Goal: Information Seeking & Learning: Learn about a topic

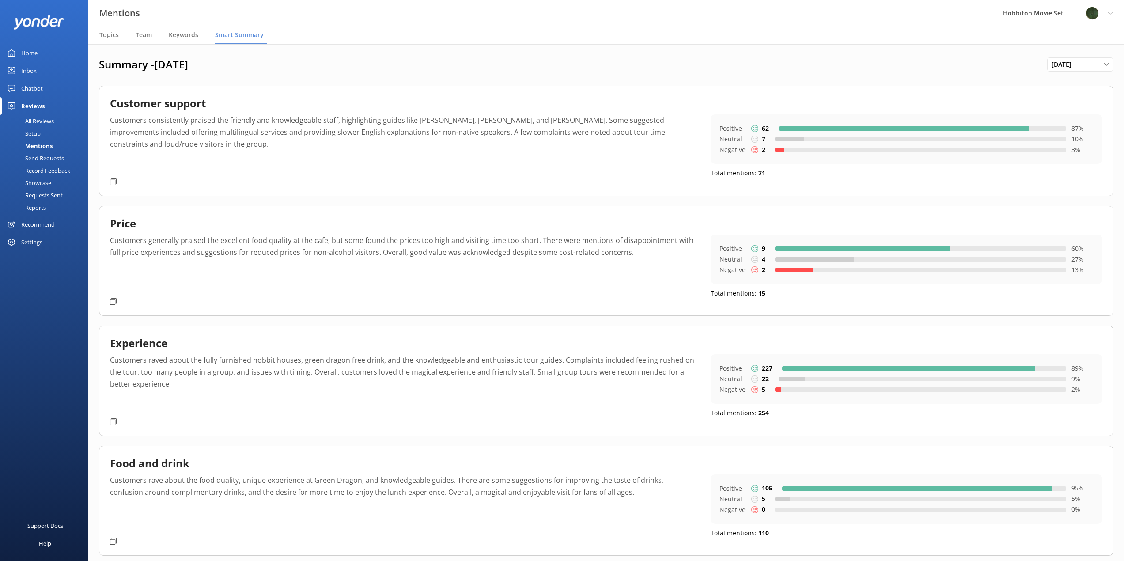
scroll to position [621, 0]
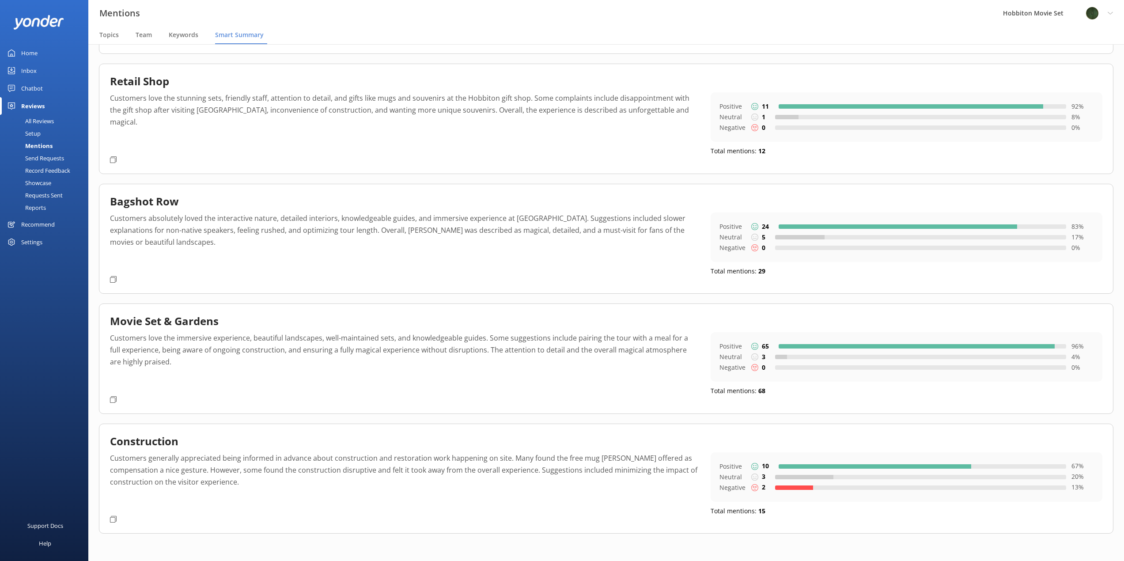
drag, startPoint x: 30, startPoint y: 83, endPoint x: 35, endPoint y: 81, distance: 6.0
click at [30, 83] on div "Chatbot" at bounding box center [32, 88] width 22 height 18
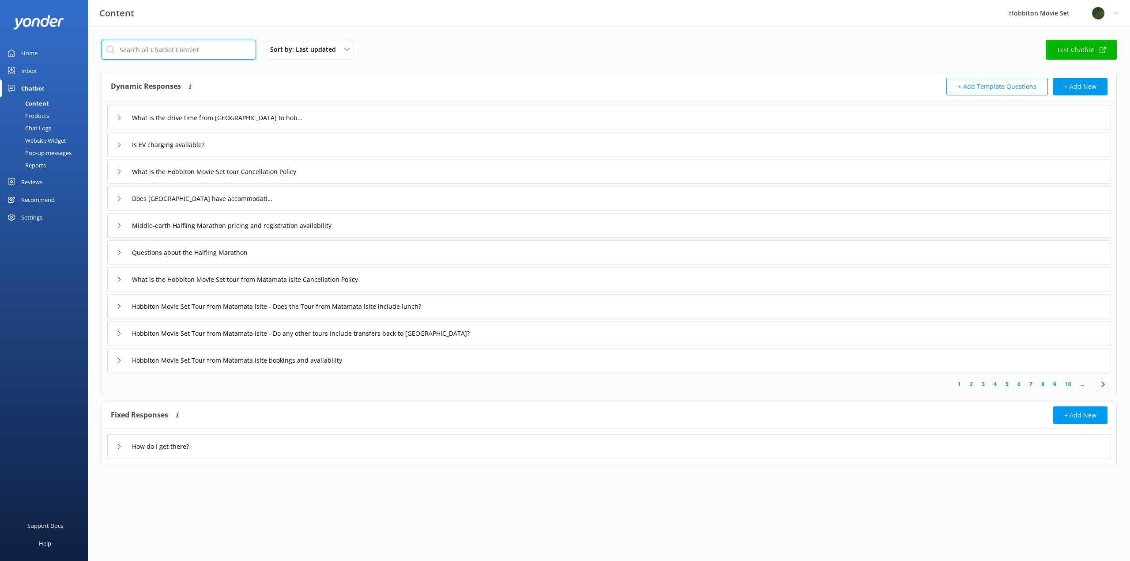
click at [204, 50] on input "text" at bounding box center [179, 50] width 155 height 20
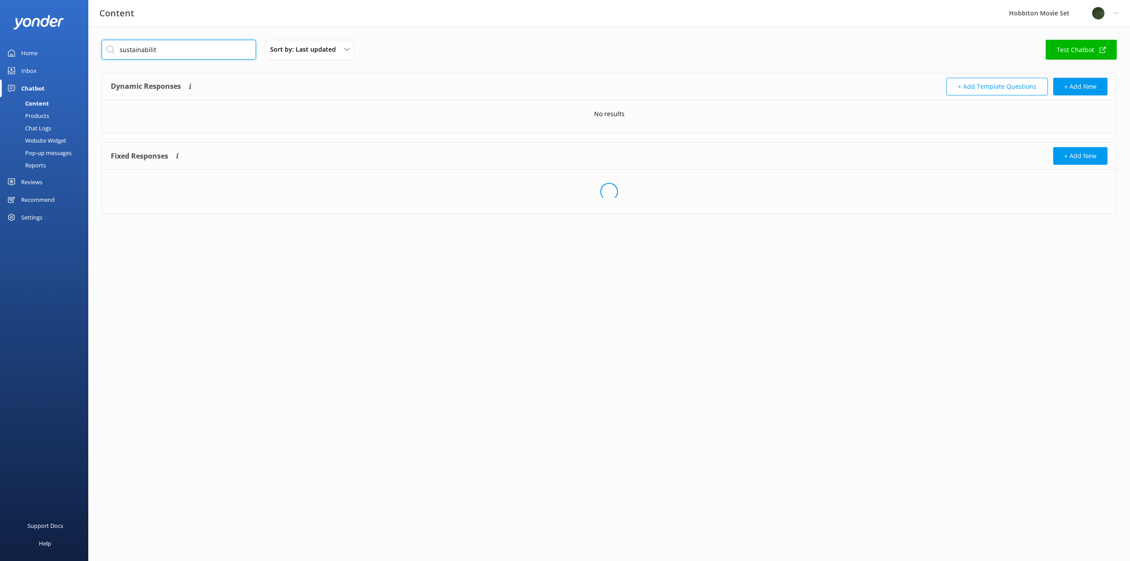
type input "sustainability"
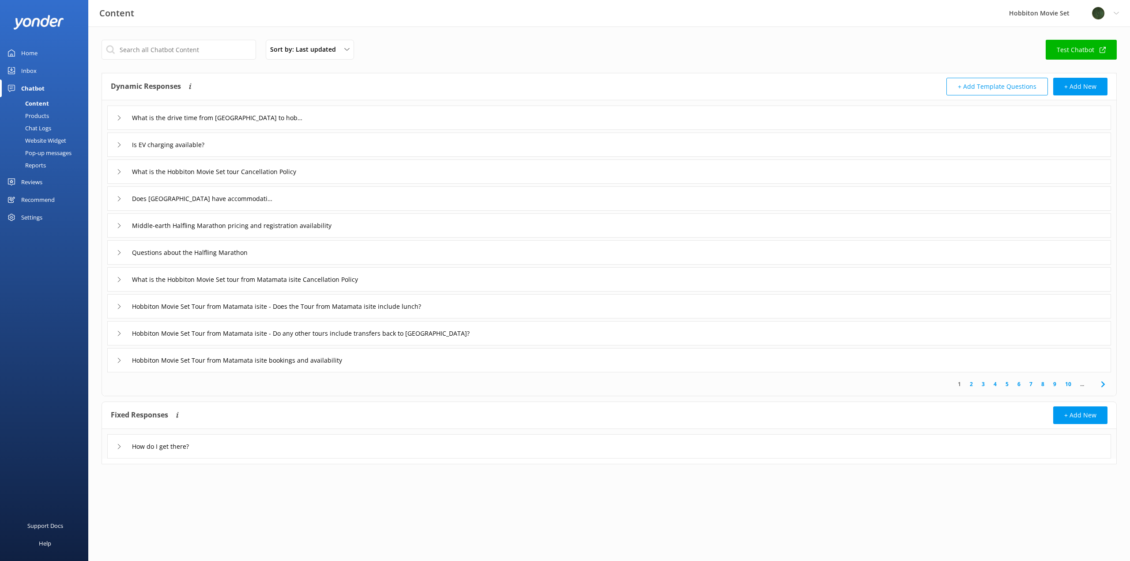
click at [53, 148] on div "Pop-up messages" at bounding box center [38, 153] width 66 height 12
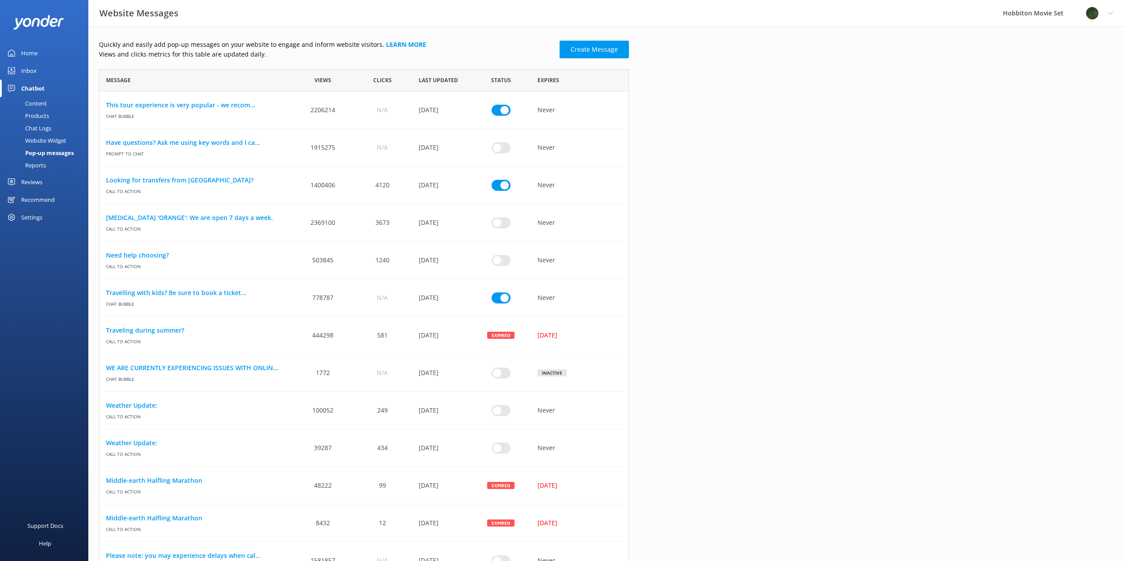
scroll to position [7, 7]
click at [30, 103] on div "Content" at bounding box center [26, 103] width 42 height 12
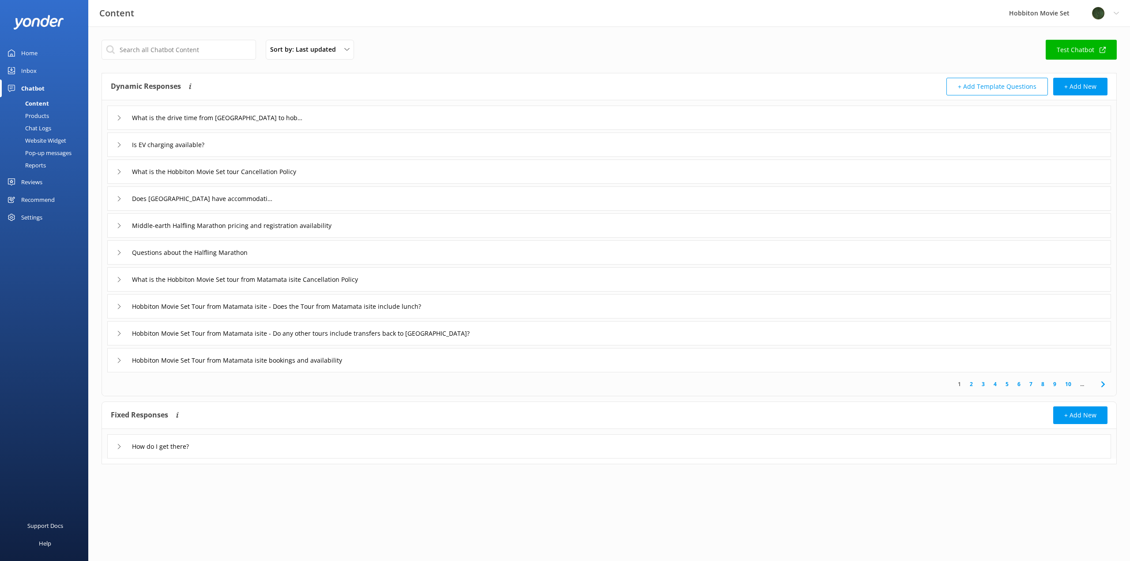
click at [119, 447] on icon at bounding box center [119, 446] width 5 height 5
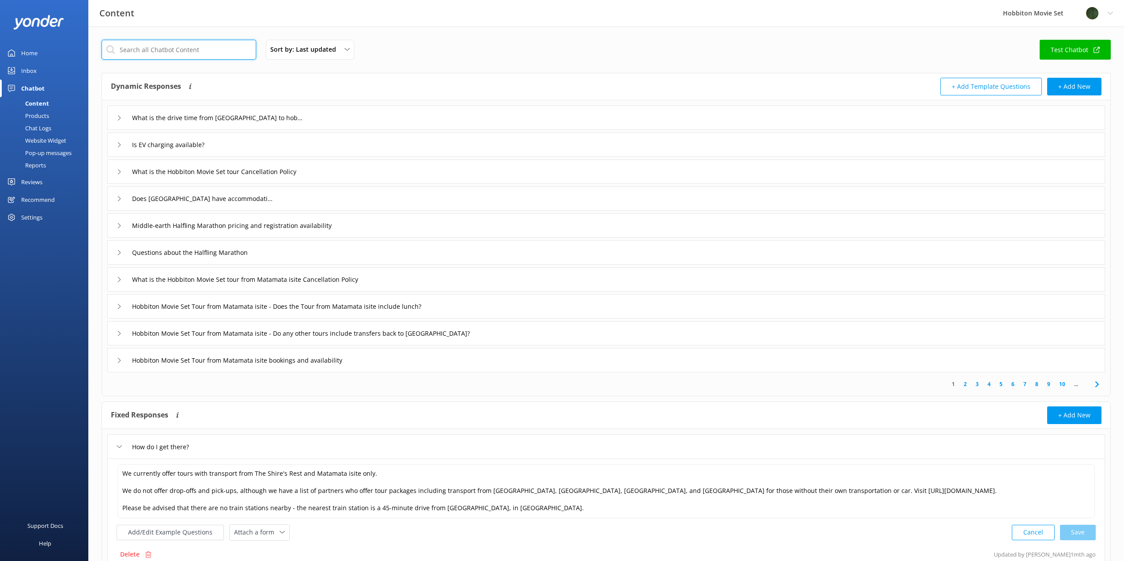
click at [154, 49] on input "text" at bounding box center [179, 50] width 155 height 20
click at [319, 51] on span "Sort by: Last updated" at bounding box center [305, 50] width 71 height 10
click at [562, 55] on div "Sort by: Last updated Title (A-Z) Last updated Test Chatbot" at bounding box center [606, 52] width 1009 height 25
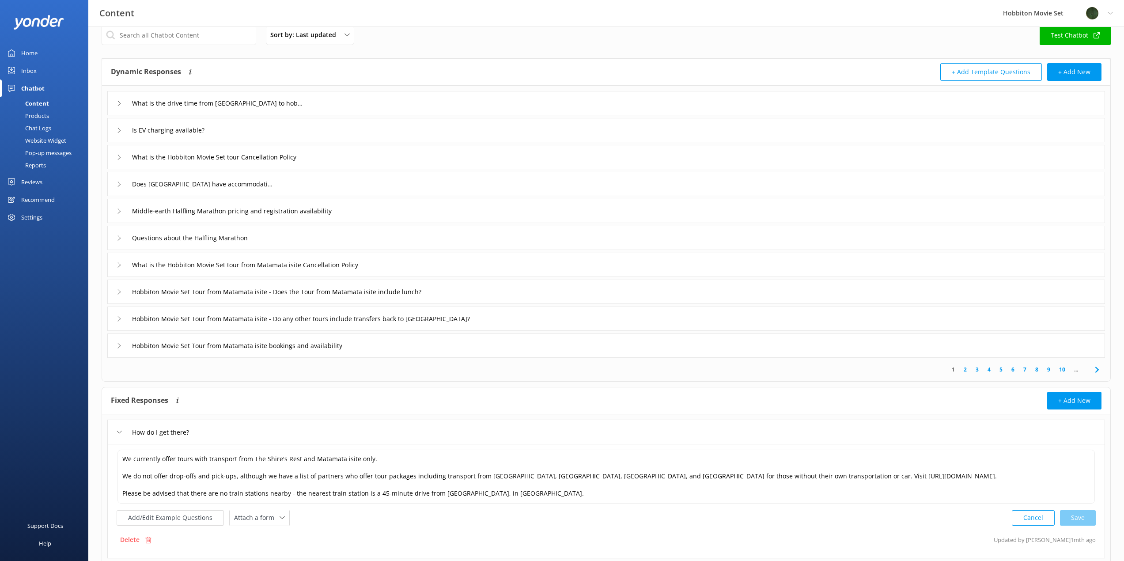
scroll to position [17, 0]
click at [194, 36] on input "text" at bounding box center [179, 33] width 155 height 20
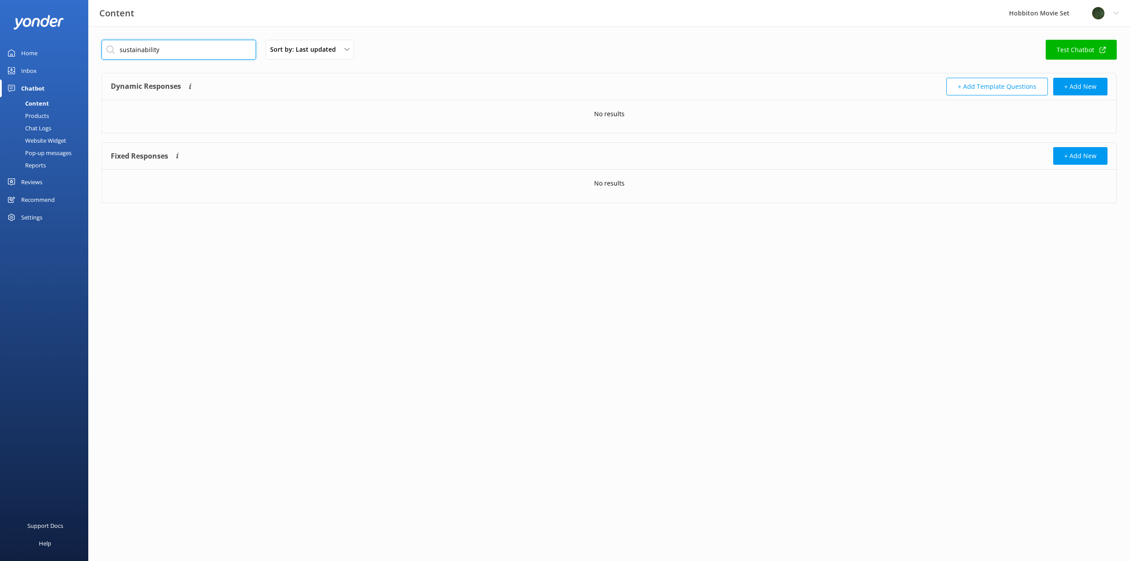
type input "sustainability"
click at [40, 183] on div "Reviews" at bounding box center [31, 182] width 21 height 18
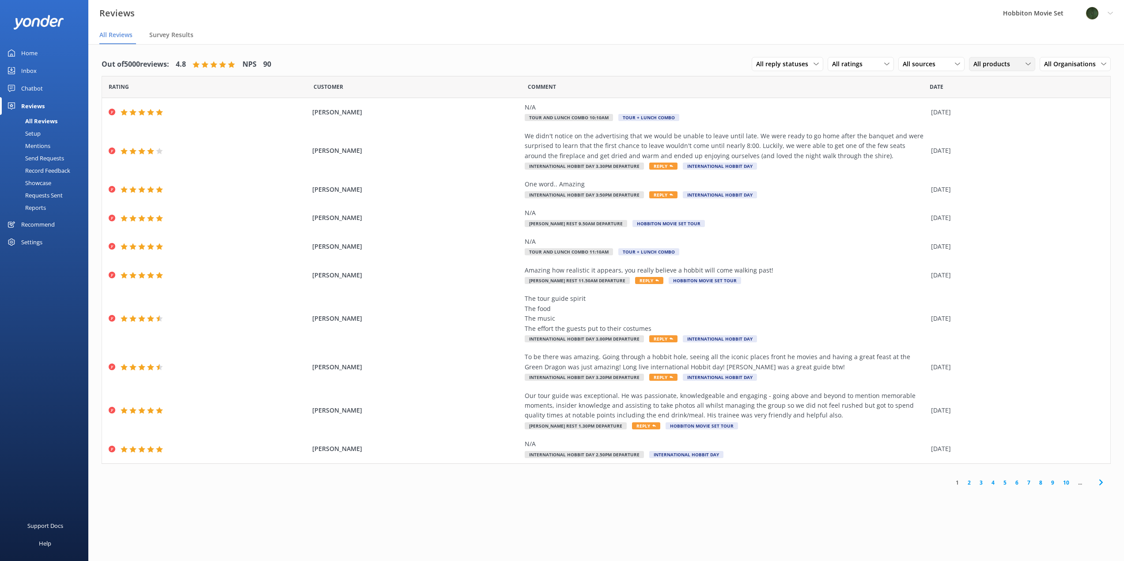
click at [983, 64] on span "All products" at bounding box center [994, 64] width 42 height 10
drag, startPoint x: 1085, startPoint y: 53, endPoint x: 1081, endPoint y: 60, distance: 7.7
click at [1085, 54] on div "All reply statuses All reply statuses Needs a reply Does not need reply All rat…" at bounding box center [931, 64] width 359 height 23
click at [1080, 61] on span "All Organisations" at bounding box center [1072, 64] width 57 height 10
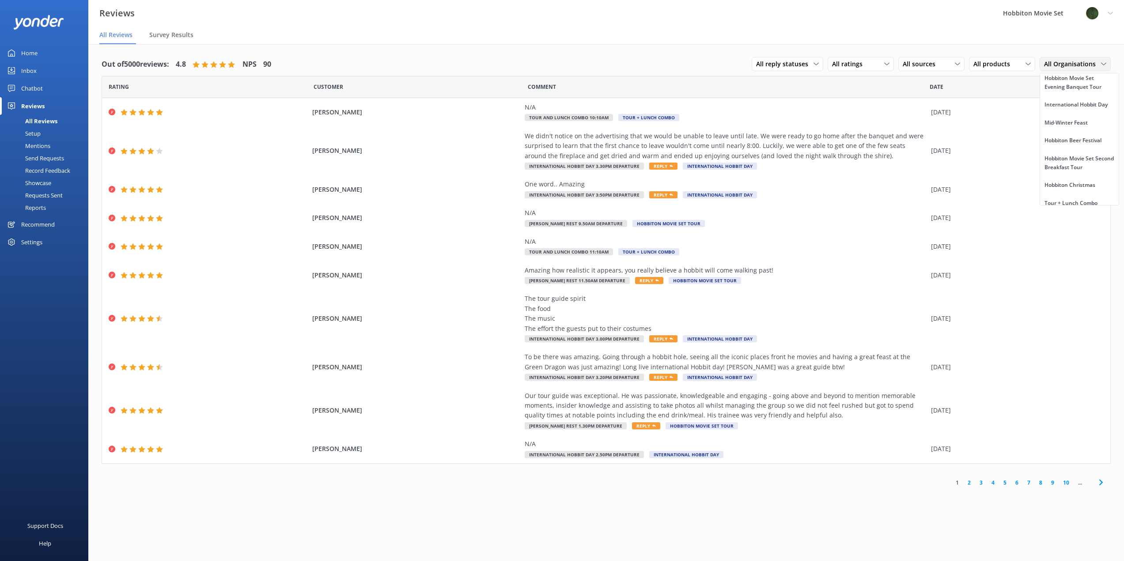
scroll to position [59, 0]
click at [1076, 108] on div "International Hobbit Day" at bounding box center [1075, 103] width 63 height 9
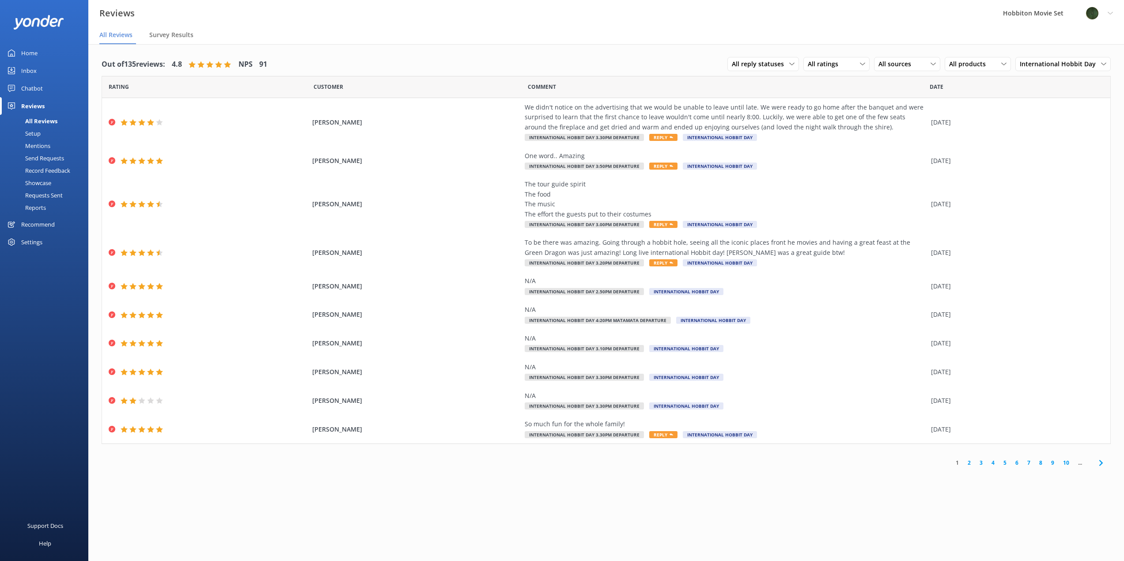
click at [968, 464] on link "2" at bounding box center [969, 462] width 12 height 8
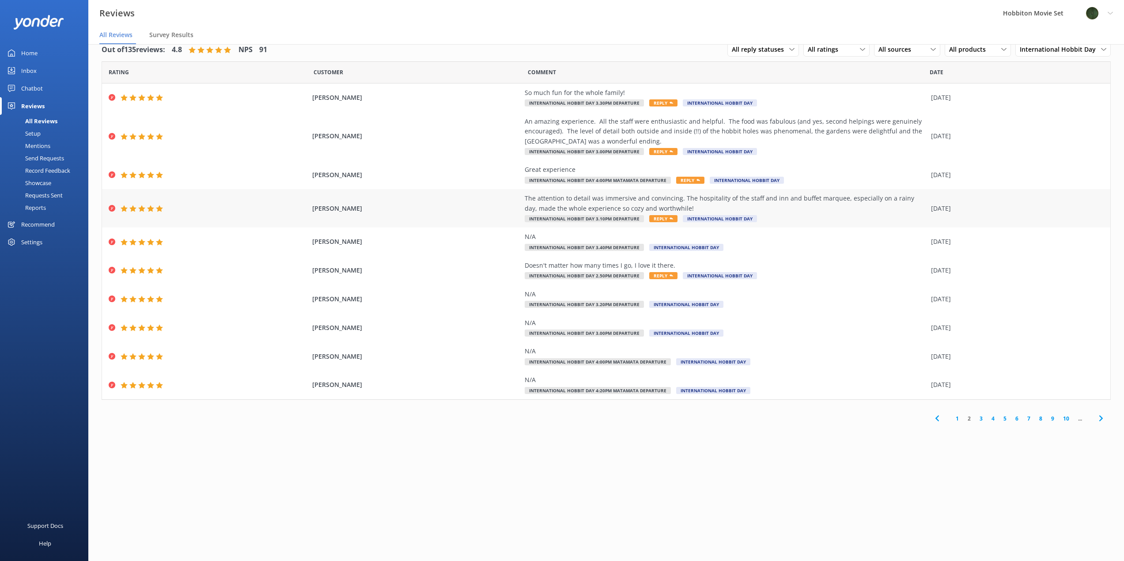
scroll to position [14, 0]
click at [979, 418] on link "3" at bounding box center [981, 419] width 12 height 8
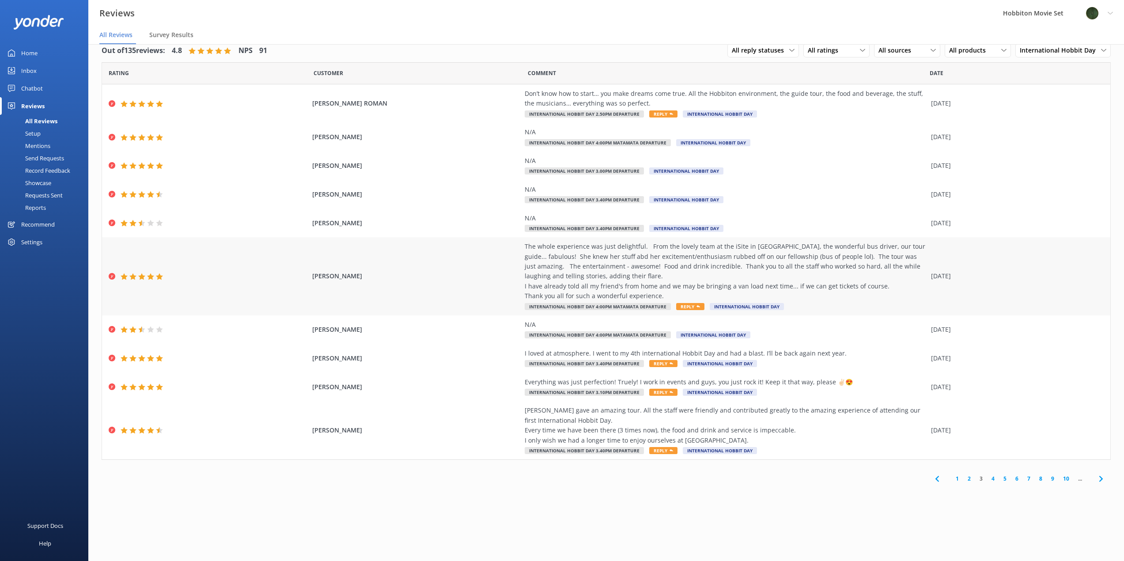
scroll to position [18, 0]
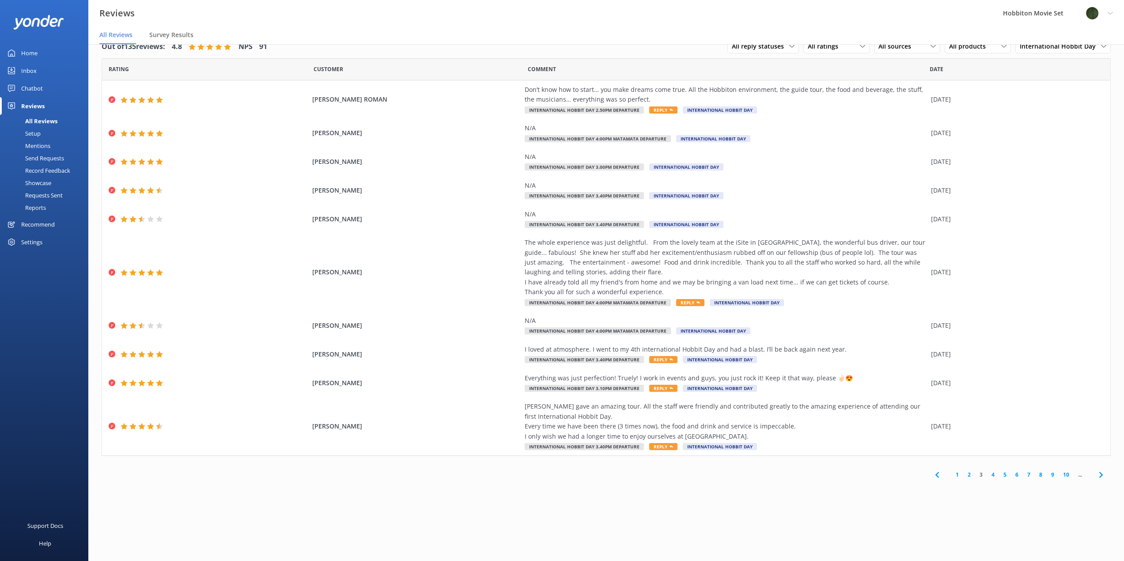
click at [994, 474] on link "4" at bounding box center [993, 474] width 12 height 8
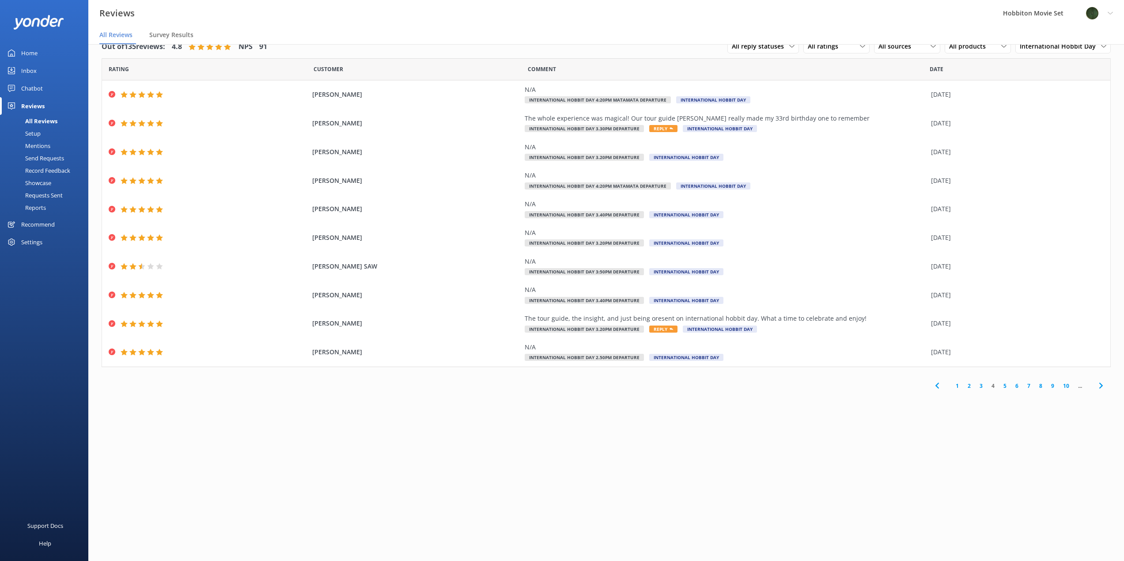
click at [1002, 382] on link "5" at bounding box center [1005, 386] width 12 height 8
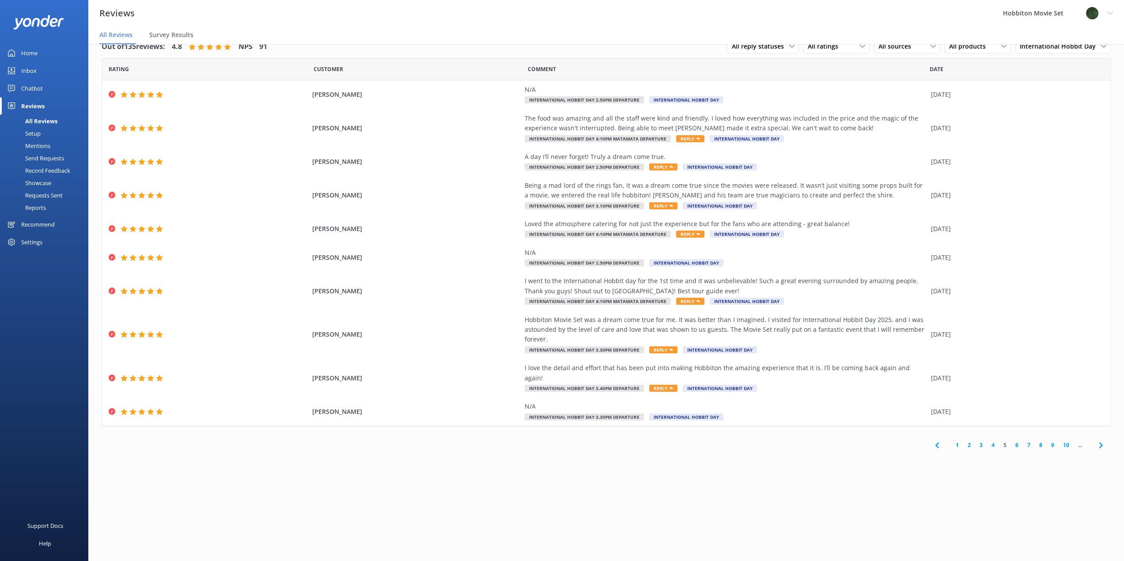
click at [1017, 441] on link "6" at bounding box center [1017, 445] width 12 height 8
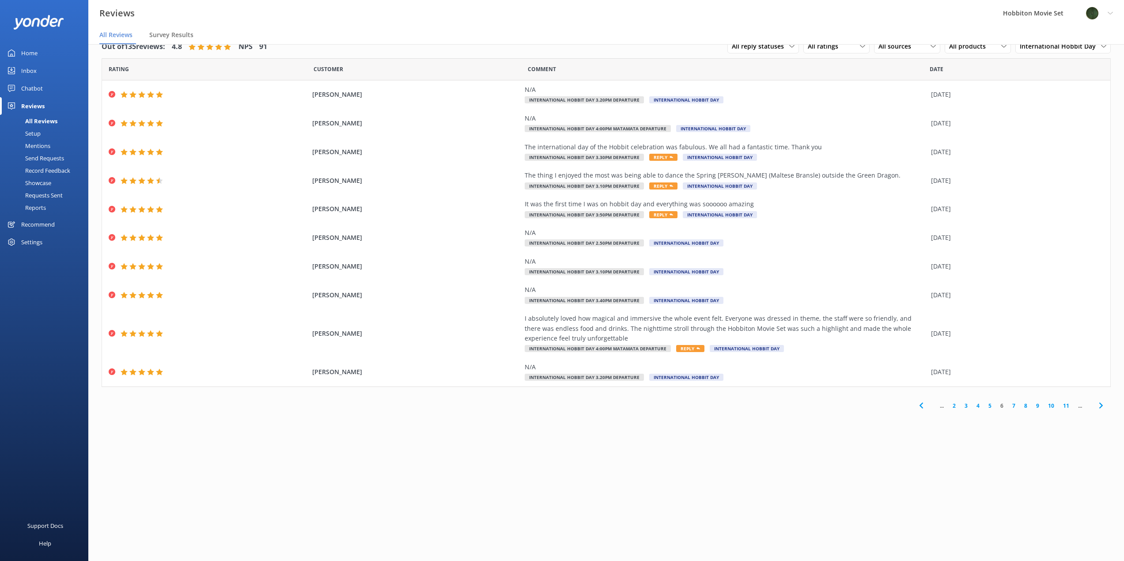
click at [1014, 405] on link "7" at bounding box center [1014, 405] width 12 height 8
